Goal: Transaction & Acquisition: Purchase product/service

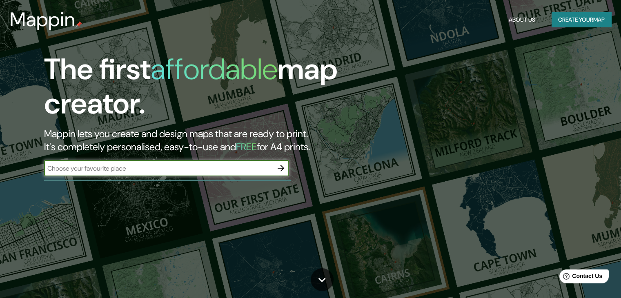
click at [103, 171] on input "text" at bounding box center [158, 168] width 229 height 9
type input "[GEOGRAPHIC_DATA]"
click at [281, 170] on icon "button" at bounding box center [281, 168] width 10 height 10
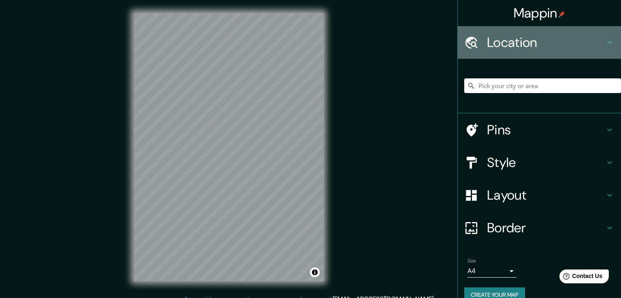
click at [560, 39] on h4 "Location" at bounding box center [546, 42] width 118 height 16
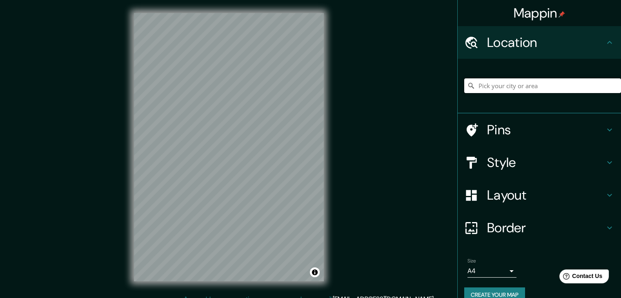
click at [547, 82] on input "Pick your city or area" at bounding box center [542, 85] width 157 height 15
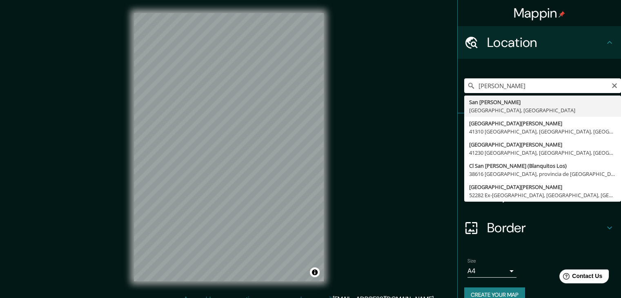
type input "[GEOGRAPHIC_DATA][PERSON_NAME], [GEOGRAPHIC_DATA], [GEOGRAPHIC_DATA]"
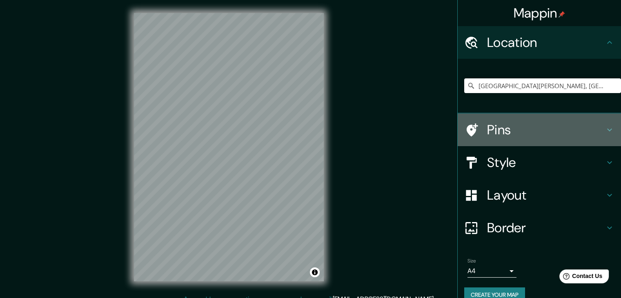
drag, startPoint x: 537, startPoint y: 132, endPoint x: 533, endPoint y: 131, distance: 4.3
click at [537, 132] on h4 "Pins" at bounding box center [546, 130] width 118 height 16
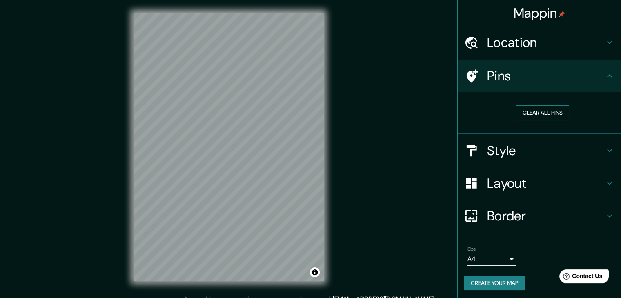
click at [532, 115] on button "Clear all pins" at bounding box center [542, 112] width 53 height 15
click at [529, 114] on button "Clear all pins" at bounding box center [542, 112] width 53 height 15
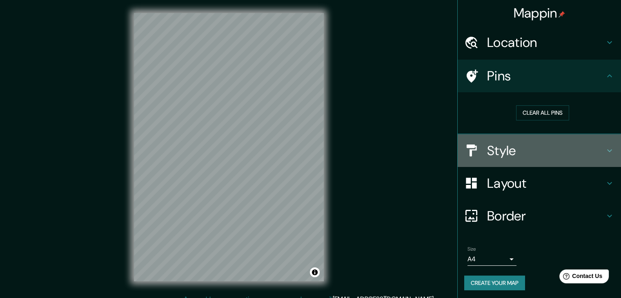
click at [523, 151] on h4 "Style" at bounding box center [546, 150] width 118 height 16
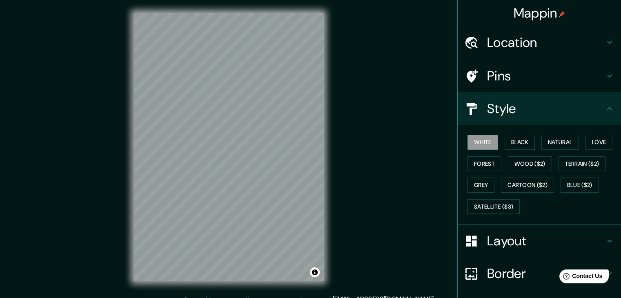
drag, startPoint x: 521, startPoint y: 139, endPoint x: 533, endPoint y: 142, distance: 12.7
click at [521, 139] on button "Black" at bounding box center [519, 142] width 31 height 15
click at [547, 143] on button "Natural" at bounding box center [560, 142] width 38 height 15
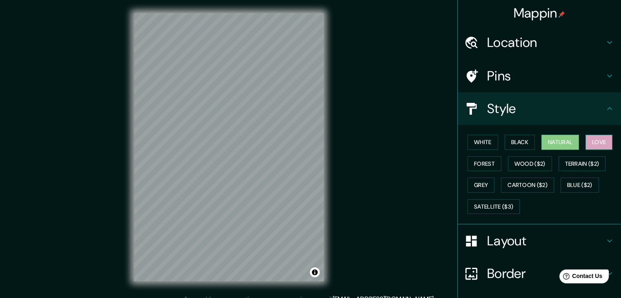
click at [593, 140] on button "Love" at bounding box center [598, 142] width 27 height 15
click at [581, 159] on button "Terrain ($2)" at bounding box center [581, 163] width 47 height 15
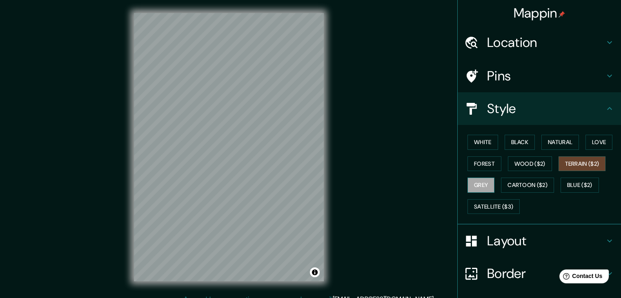
click at [485, 181] on button "Grey" at bounding box center [480, 185] width 27 height 15
click at [481, 159] on button "Forest" at bounding box center [484, 163] width 34 height 15
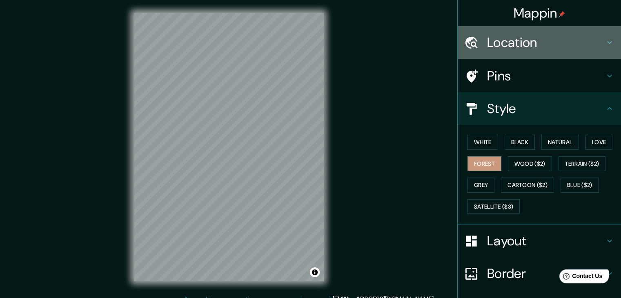
click at [547, 40] on h4 "Location" at bounding box center [546, 42] width 118 height 16
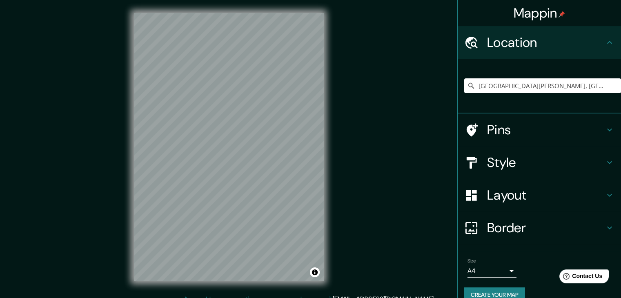
click at [534, 232] on h4 "Border" at bounding box center [546, 228] width 118 height 16
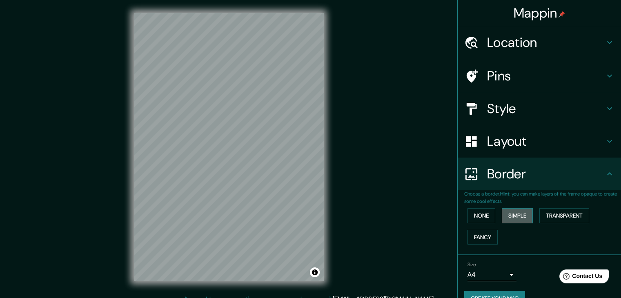
click at [510, 212] on button "Simple" at bounding box center [517, 215] width 31 height 15
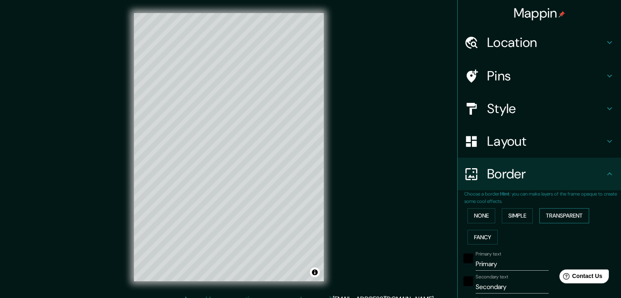
drag, startPoint x: 560, startPoint y: 213, endPoint x: 559, endPoint y: 221, distance: 7.9
click at [560, 213] on button "Transparent" at bounding box center [564, 215] width 50 height 15
click at [470, 212] on button "None" at bounding box center [481, 215] width 28 height 15
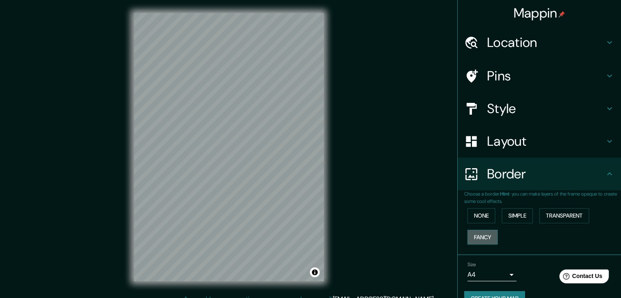
click at [474, 231] on button "Fancy" at bounding box center [482, 237] width 30 height 15
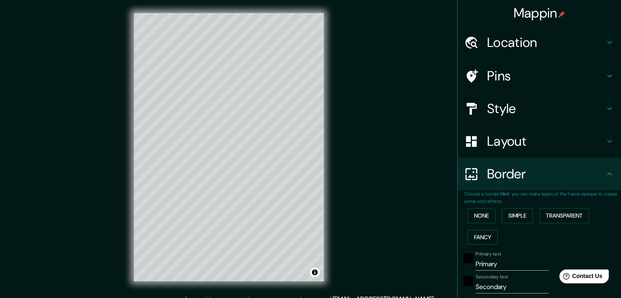
drag, startPoint x: 494, startPoint y: 236, endPoint x: 496, endPoint y: 224, distance: 11.2
click at [496, 224] on div "None Simple Transparent Fancy" at bounding box center [542, 226] width 157 height 43
click at [476, 220] on button "None" at bounding box center [481, 215] width 28 height 15
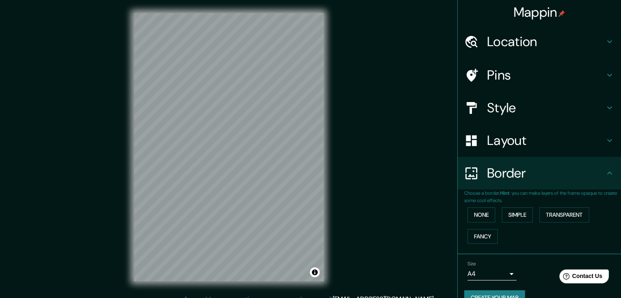
scroll to position [17, 0]
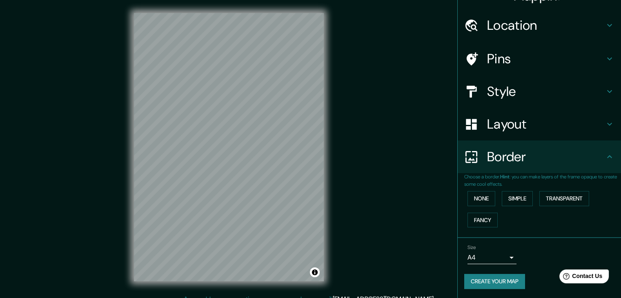
click at [504, 117] on h4 "Layout" at bounding box center [546, 124] width 118 height 16
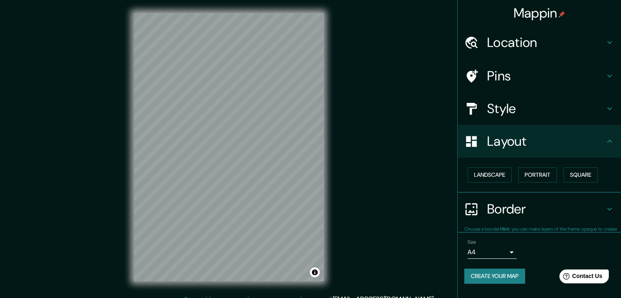
scroll to position [0, 0]
click at [498, 179] on button "Landscape" at bounding box center [489, 174] width 44 height 15
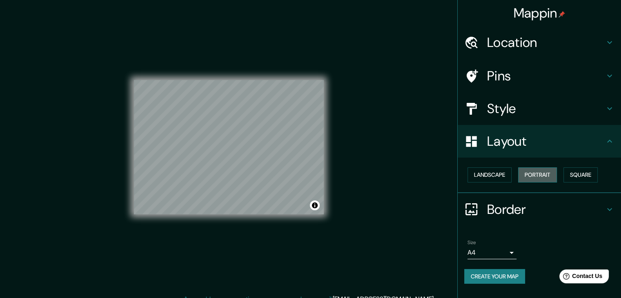
click at [542, 173] on button "Portrait" at bounding box center [537, 174] width 39 height 15
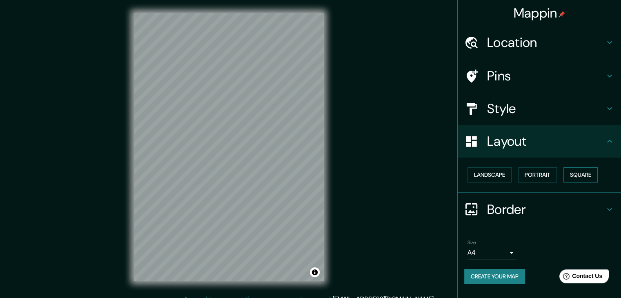
click at [582, 175] on button "Square" at bounding box center [580, 174] width 34 height 15
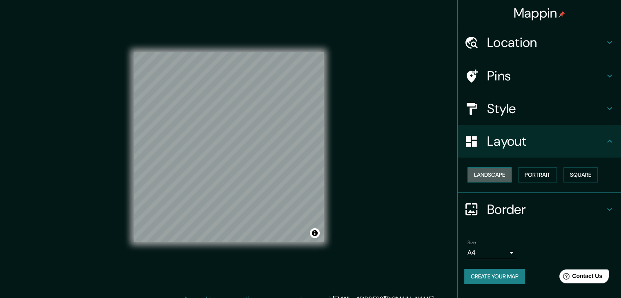
click at [489, 172] on button "Landscape" at bounding box center [489, 174] width 44 height 15
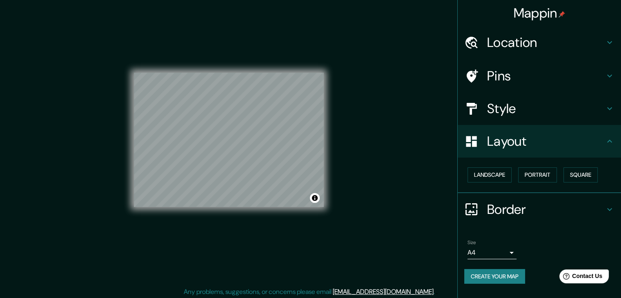
scroll to position [9, 0]
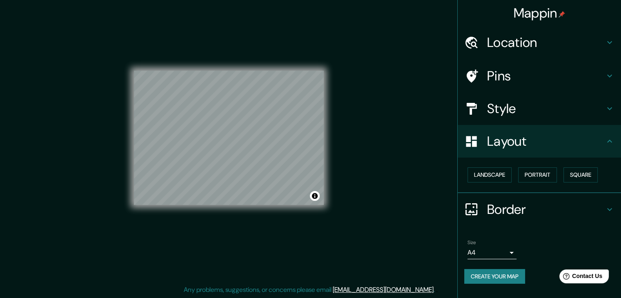
click at [503, 253] on body "Mappin Location [GEOGRAPHIC_DATA][PERSON_NAME], [GEOGRAPHIC_DATA], [GEOGRAPHIC_…" at bounding box center [310, 140] width 621 height 298
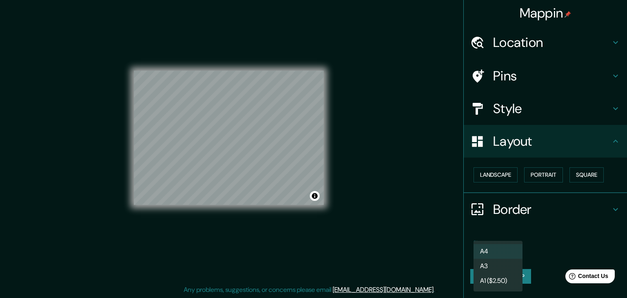
click at [547, 241] on div at bounding box center [313, 149] width 627 height 298
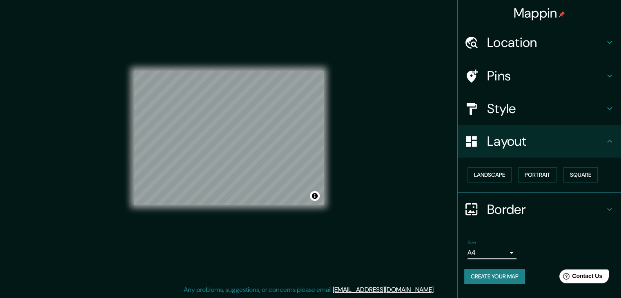
click at [528, 44] on h4 "Location" at bounding box center [546, 42] width 118 height 16
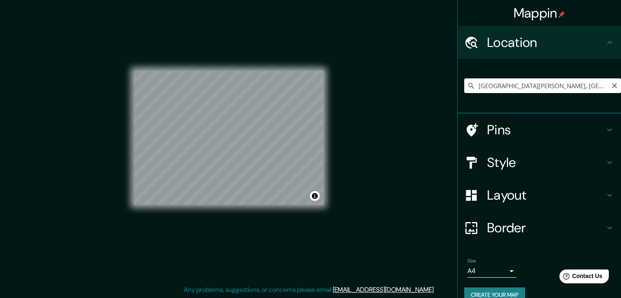
drag, startPoint x: 515, startPoint y: 87, endPoint x: 551, endPoint y: 87, distance: 35.5
click at [516, 87] on input "[GEOGRAPHIC_DATA][PERSON_NAME], [GEOGRAPHIC_DATA], [GEOGRAPHIC_DATA]" at bounding box center [542, 85] width 157 height 15
click at [580, 85] on input "[GEOGRAPHIC_DATA][PERSON_NAME], [GEOGRAPHIC_DATA], [GEOGRAPHIC_DATA]" at bounding box center [542, 85] width 157 height 15
click at [611, 87] on input "[GEOGRAPHIC_DATA][PERSON_NAME], [GEOGRAPHIC_DATA], [GEOGRAPHIC_DATA]" at bounding box center [542, 85] width 157 height 15
click at [611, 85] on icon "Clear" at bounding box center [614, 85] width 7 height 7
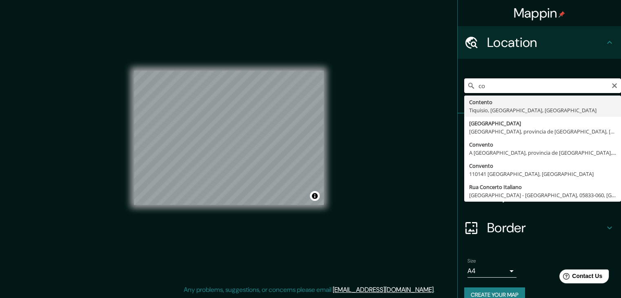
type input "c"
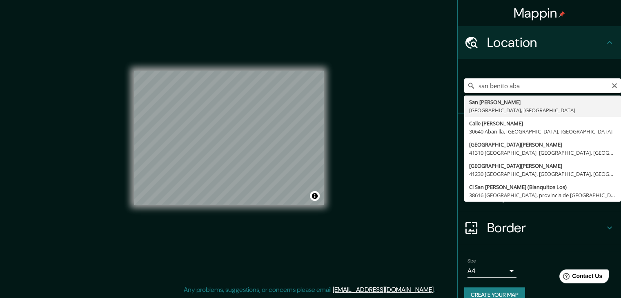
type input "[GEOGRAPHIC_DATA][PERSON_NAME], [GEOGRAPHIC_DATA], [GEOGRAPHIC_DATA]"
